Goal: Task Accomplishment & Management: Manage account settings

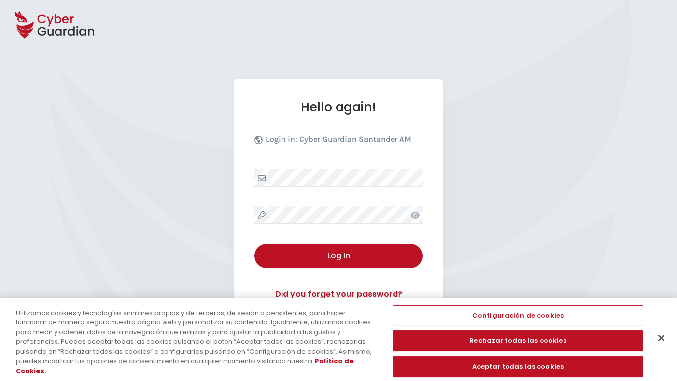
select select "English"
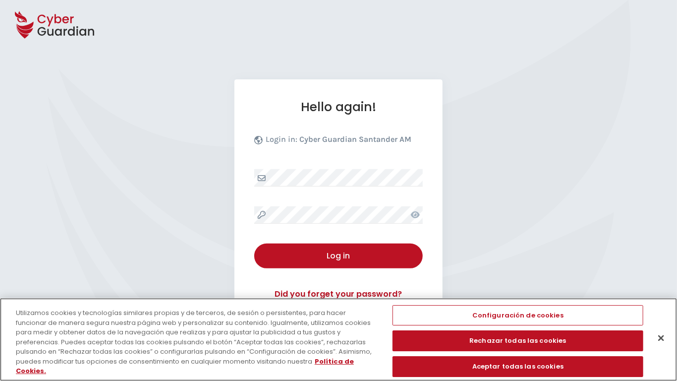
scroll to position [95, 0]
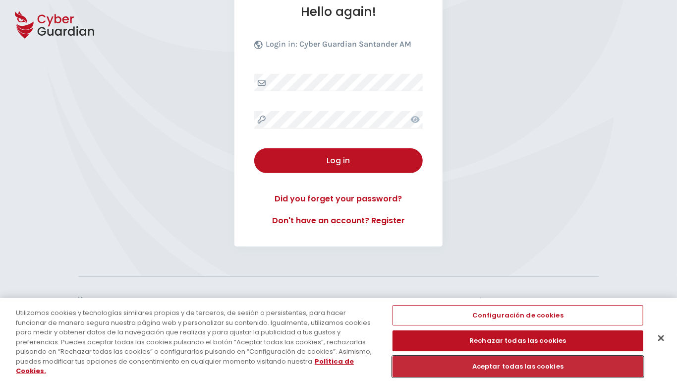
click at [518, 360] on button "Aceptar todas las cookies" at bounding box center [517, 366] width 250 height 21
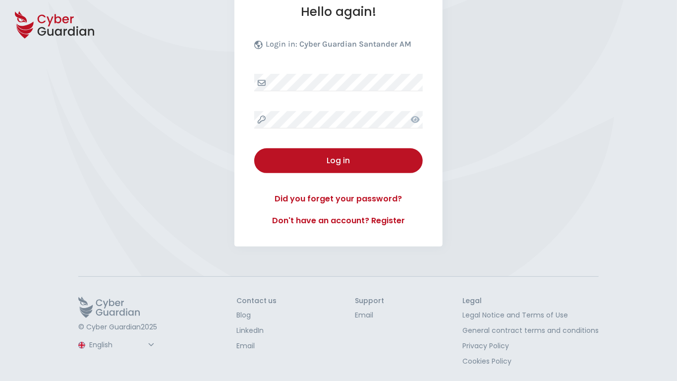
click at [254, 148] on button "Log in" at bounding box center [338, 160] width 168 height 25
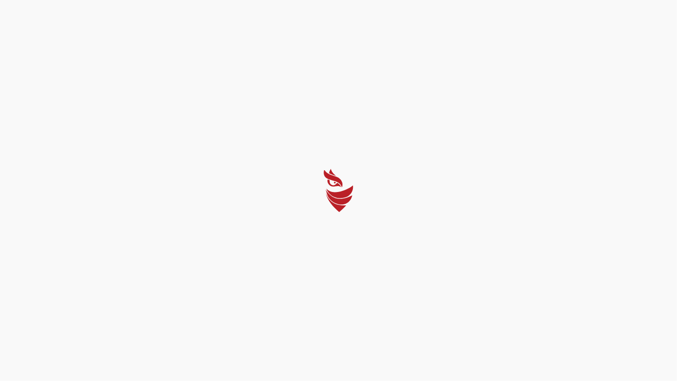
scroll to position [0, 0]
select select "Português (BR)"
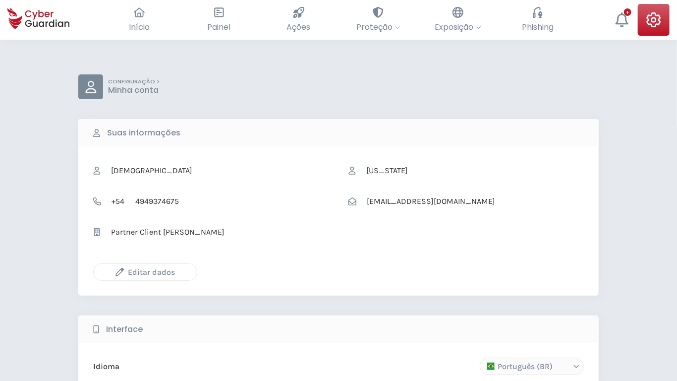
click at [119, 272] on icon "button" at bounding box center [119, 272] width 8 height 8
